Goal: Transaction & Acquisition: Purchase product/service

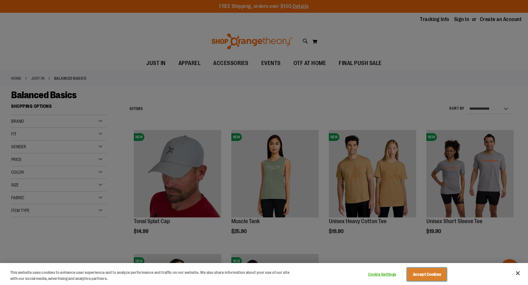
click at [429, 274] on button "Accept Cookies" at bounding box center [427, 273] width 40 height 13
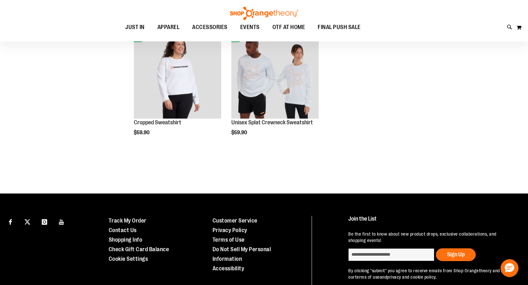
scroll to position [33, 0]
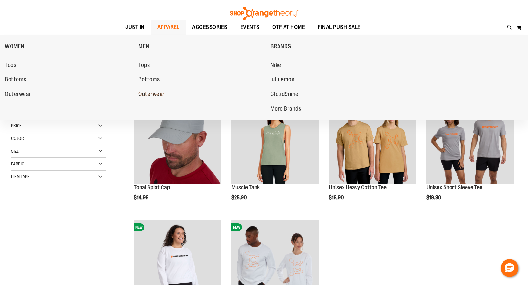
click at [151, 94] on span "Outerwear" at bounding box center [151, 95] width 26 height 8
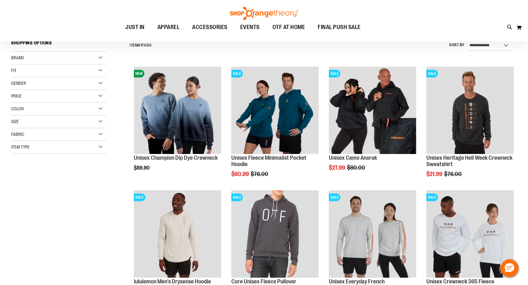
scroll to position [64, 0]
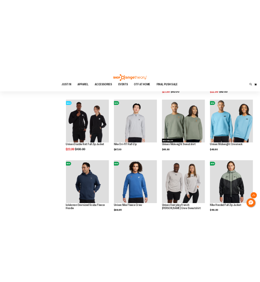
scroll to position [319, 0]
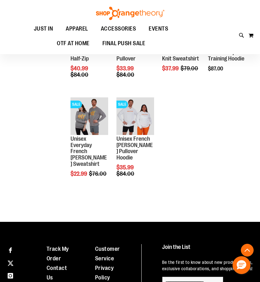
scroll to position [605, 0]
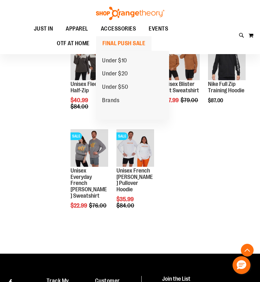
click at [133, 47] on span "FINAL PUSH SALE" at bounding box center [123, 43] width 43 height 14
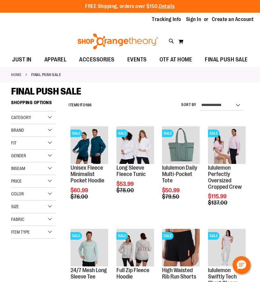
click at [49, 155] on div "Gender" at bounding box center [33, 156] width 45 height 13
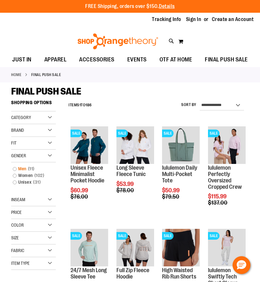
click at [19, 167] on link "Men 11 items" at bounding box center [31, 169] width 43 height 7
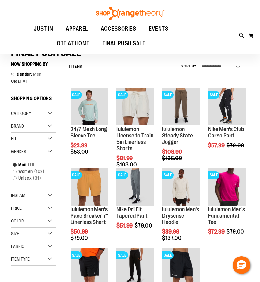
scroll to position [33, 0]
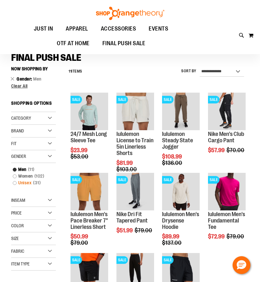
click at [23, 183] on link "Unisex 31 items" at bounding box center [31, 183] width 43 height 7
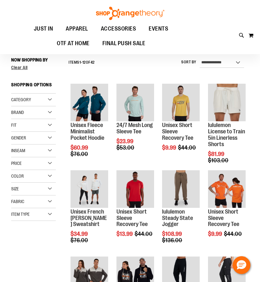
scroll to position [43, 0]
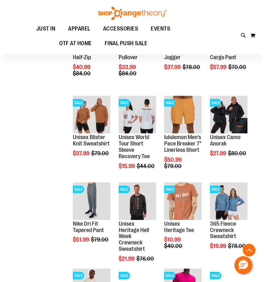
scroll to position [298, 0]
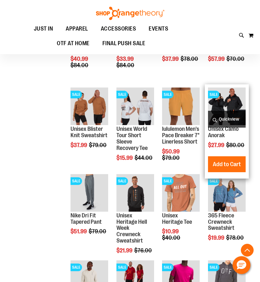
click at [226, 114] on span "Quickview" at bounding box center [227, 119] width 38 height 17
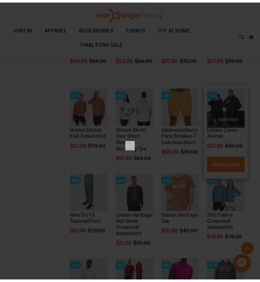
scroll to position [0, 0]
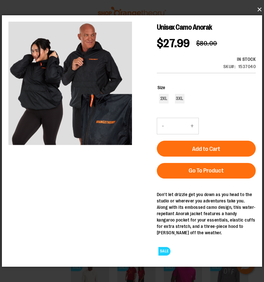
click at [259, 5] on button "×" at bounding box center [134, 10] width 260 height 14
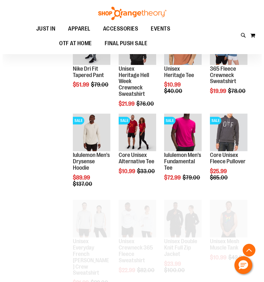
scroll to position [457, 0]
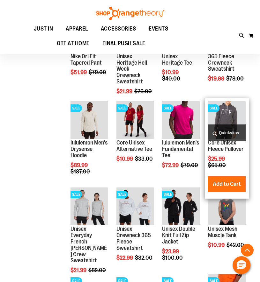
click at [236, 130] on span "Quickview" at bounding box center [227, 133] width 38 height 17
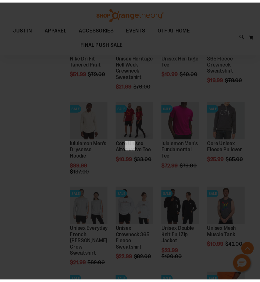
scroll to position [0, 0]
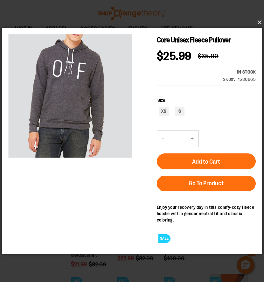
click at [259, 24] on button "×" at bounding box center [134, 22] width 260 height 14
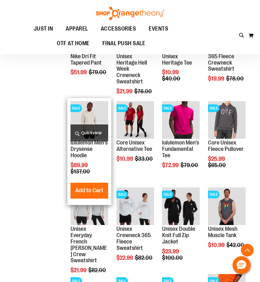
click at [97, 116] on img "product" at bounding box center [89, 120] width 38 height 38
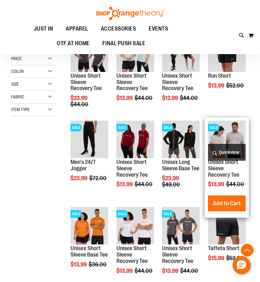
scroll to position [74, 0]
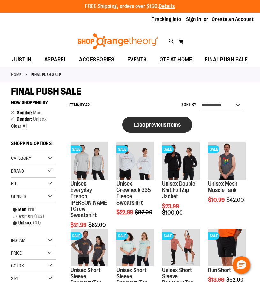
click at [146, 127] on span "Load previous items" at bounding box center [157, 125] width 46 height 6
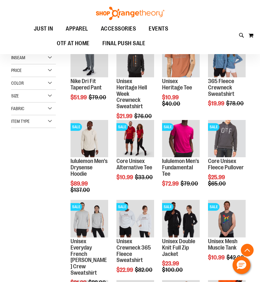
scroll to position [127, 0]
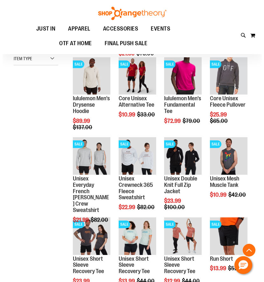
scroll to position [190, 0]
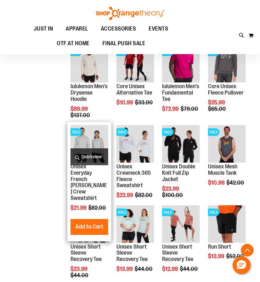
click at [88, 156] on span "Quickview" at bounding box center [89, 156] width 38 height 17
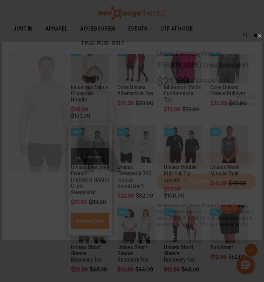
scroll to position [0, 0]
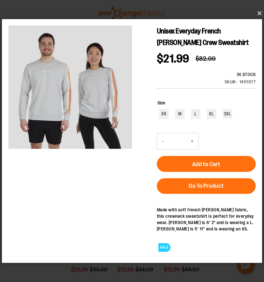
click at [259, 13] on button "×" at bounding box center [134, 13] width 260 height 14
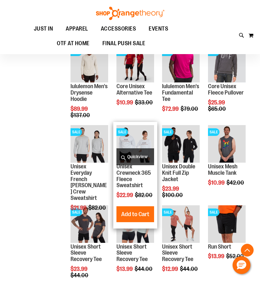
click at [138, 156] on span "Quickview" at bounding box center [135, 156] width 38 height 17
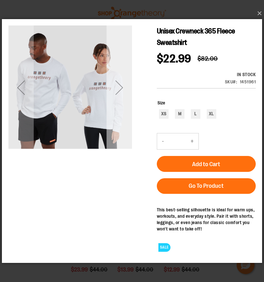
click at [123, 85] on div "Next" at bounding box center [119, 87] width 25 height 25
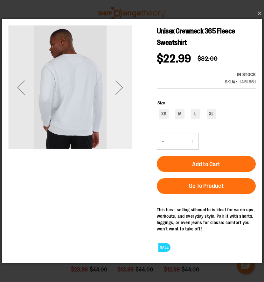
click at [123, 85] on div "Next" at bounding box center [119, 87] width 25 height 25
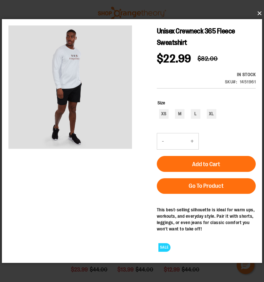
click at [259, 12] on button "×" at bounding box center [134, 13] width 260 height 14
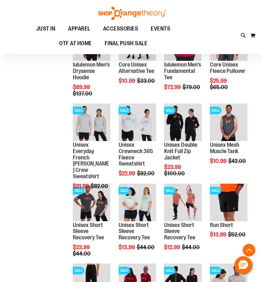
scroll to position [222, 0]
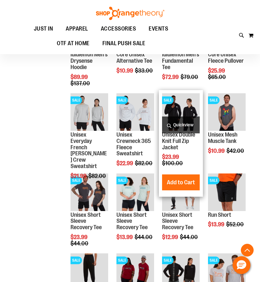
click at [178, 123] on span "Quickview" at bounding box center [181, 125] width 38 height 17
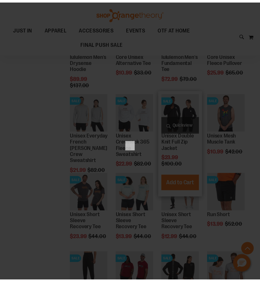
scroll to position [0, 0]
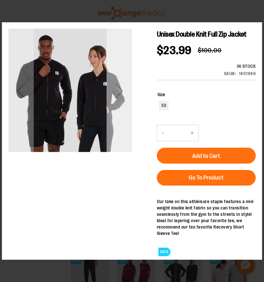
click at [112, 124] on div "Next" at bounding box center [119, 90] width 25 height 124
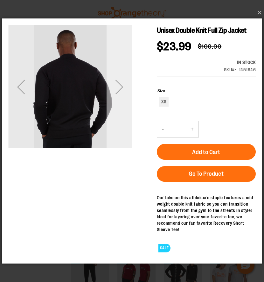
click at [114, 112] on div "Next" at bounding box center [119, 87] width 25 height 124
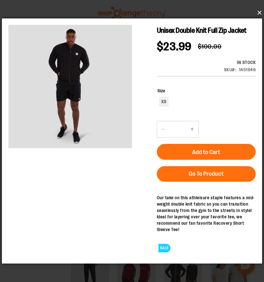
click at [259, 14] on button "×" at bounding box center [134, 13] width 260 height 14
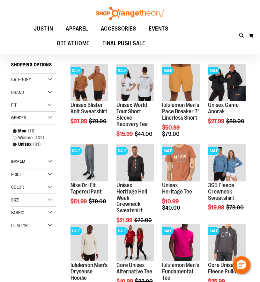
scroll to position [32, 0]
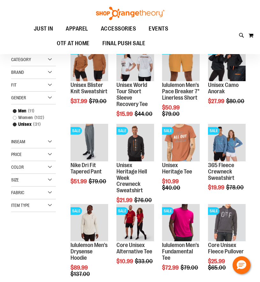
click at [45, 182] on div "Size" at bounding box center [33, 180] width 45 height 13
click at [20, 208] on div "L" at bounding box center [17, 208] width 10 height 10
